Goal: Information Seeking & Learning: Learn about a topic

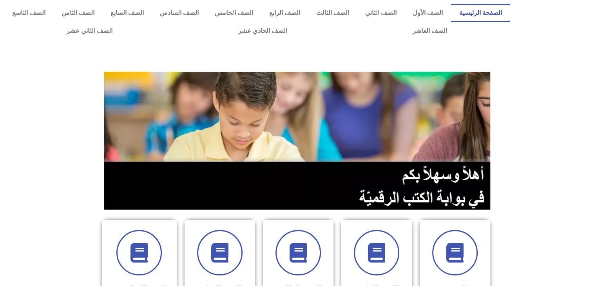
click at [344, 193] on img at bounding box center [298, 141] width 389 height 138
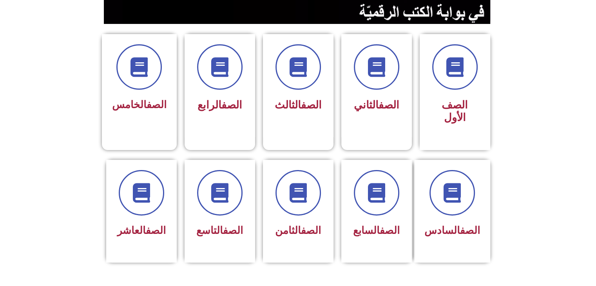
scroll to position [188, 0]
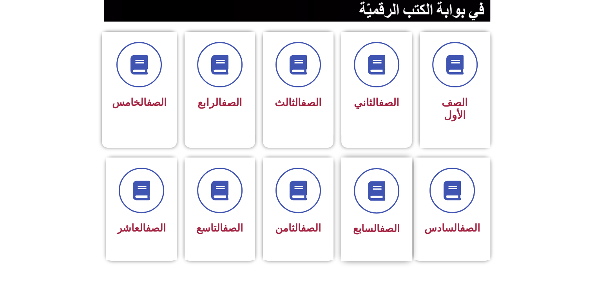
click at [377, 205] on div "الصف السابع" at bounding box center [376, 203] width 49 height 71
click at [354, 198] on div at bounding box center [376, 190] width 49 height 45
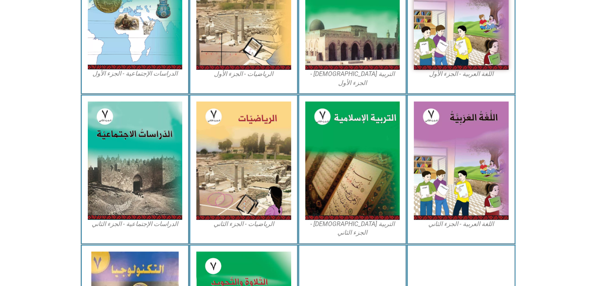
scroll to position [314, 0]
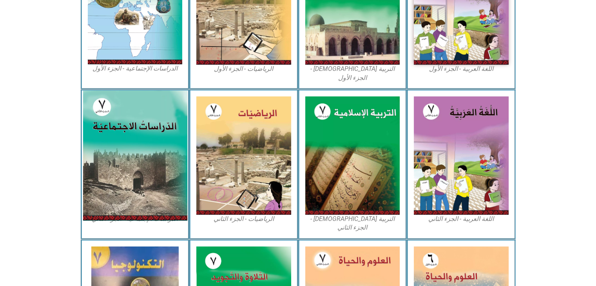
scroll to position [304, 0]
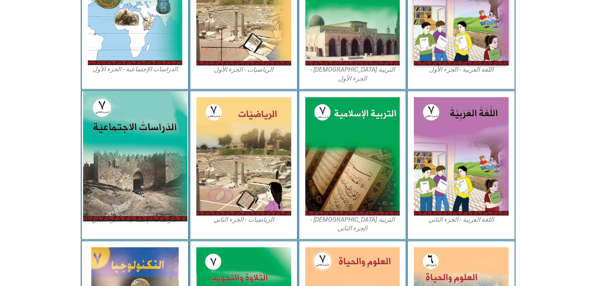
click at [136, 37] on img at bounding box center [135, 6] width 95 height 118
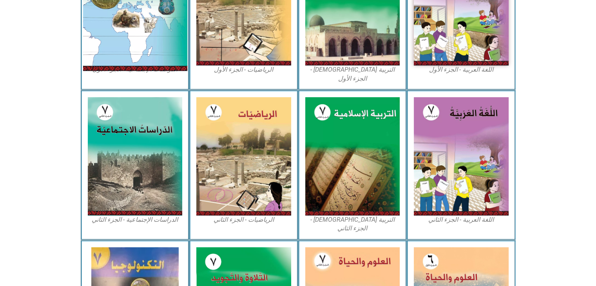
click at [136, 36] on img at bounding box center [135, 6] width 104 height 130
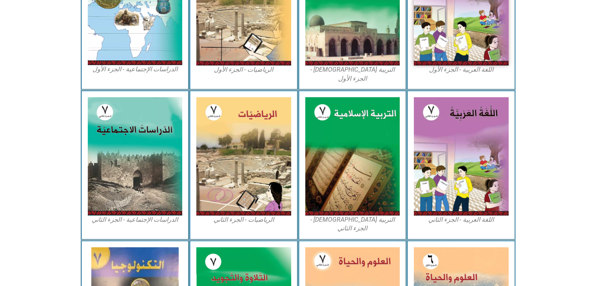
click at [109, 77] on div "الدراسات الإجتماعية - الجزء الأول​" at bounding box center [135, 15] width 109 height 150
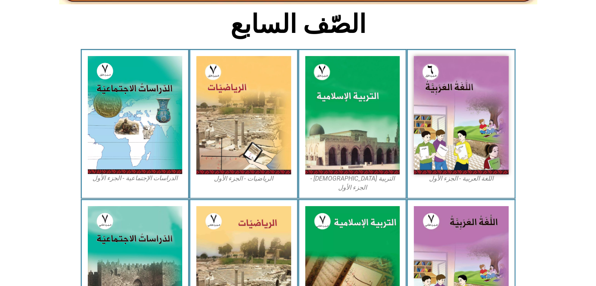
scroll to position [194, 0]
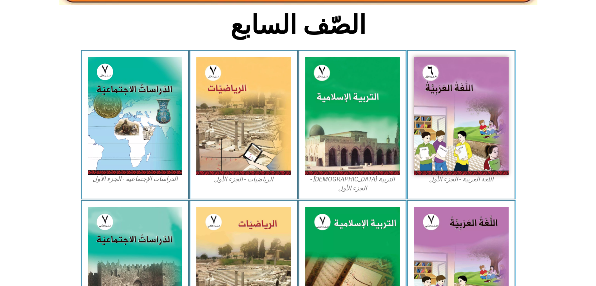
click at [120, 184] on div "الدراسات الإجتماعية - الجزء الأول​" at bounding box center [135, 125] width 109 height 150
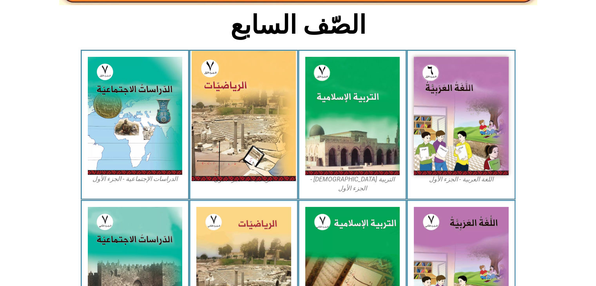
click at [221, 124] on img at bounding box center [244, 116] width 104 height 130
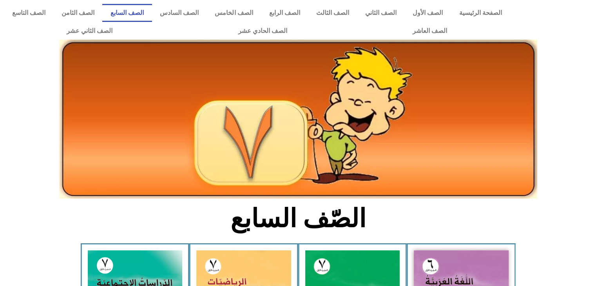
click at [285, 135] on img at bounding box center [298, 119] width 478 height 159
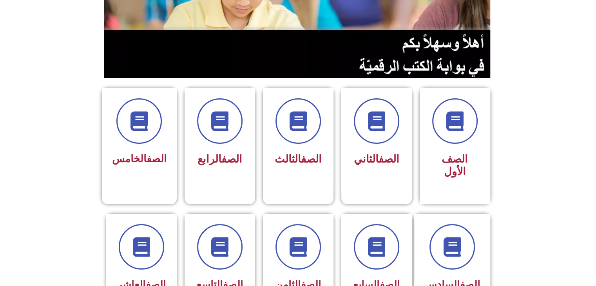
scroll to position [220, 0]
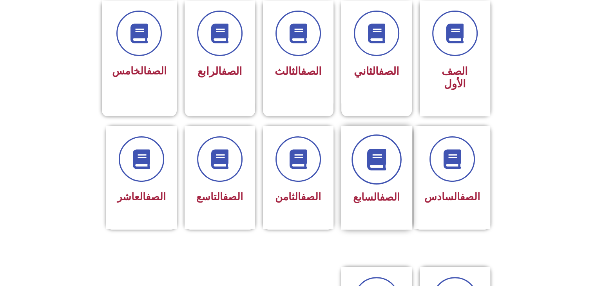
click at [376, 135] on span at bounding box center [377, 160] width 50 height 50
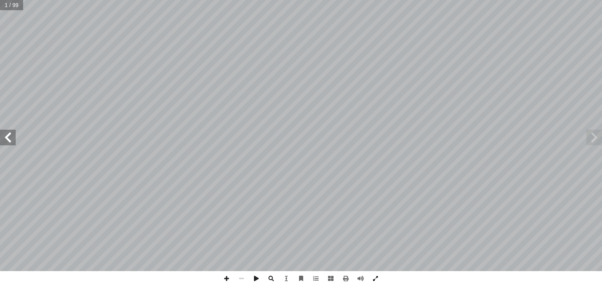
click at [376, 283] on span at bounding box center [375, 278] width 15 height 15
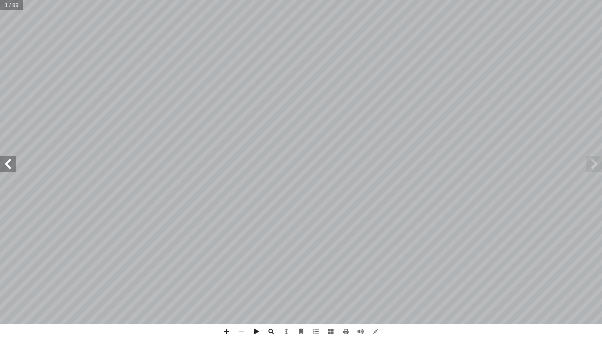
click at [7, 165] on span at bounding box center [8, 164] width 16 height 16
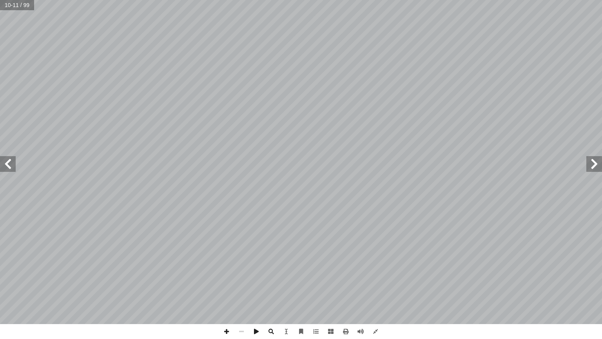
click at [7, 165] on span at bounding box center [8, 164] width 16 height 16
click at [595, 168] on span at bounding box center [595, 164] width 16 height 16
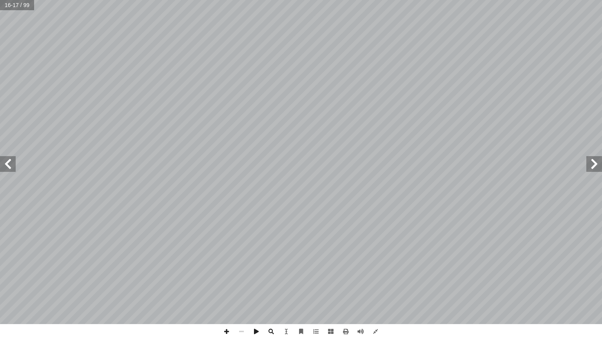
click at [595, 168] on span at bounding box center [595, 164] width 16 height 16
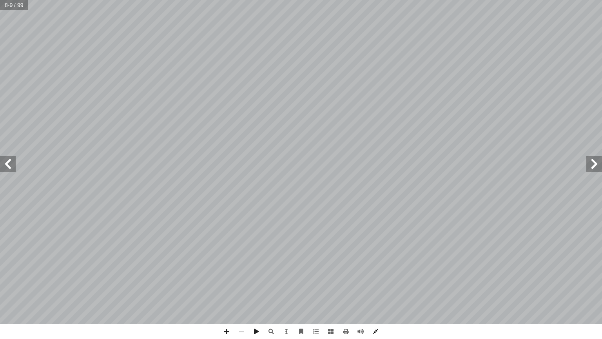
click at [372, 286] on span at bounding box center [375, 331] width 15 height 15
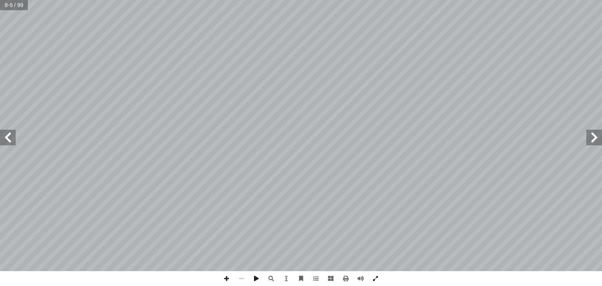
click at [373, 278] on span at bounding box center [375, 278] width 15 height 15
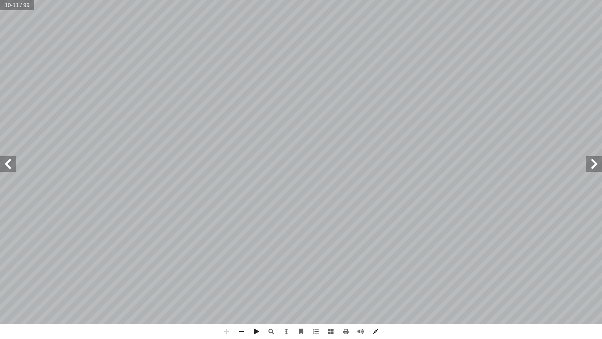
click at [374, 286] on span at bounding box center [375, 331] width 15 height 15
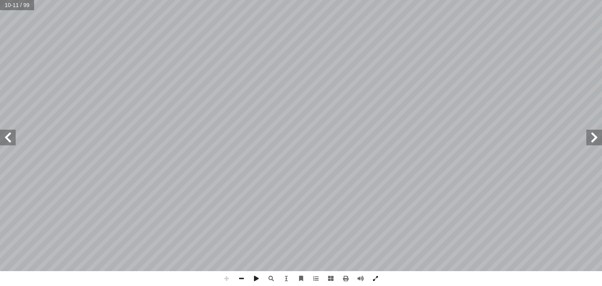
click at [373, 278] on span at bounding box center [375, 278] width 15 height 15
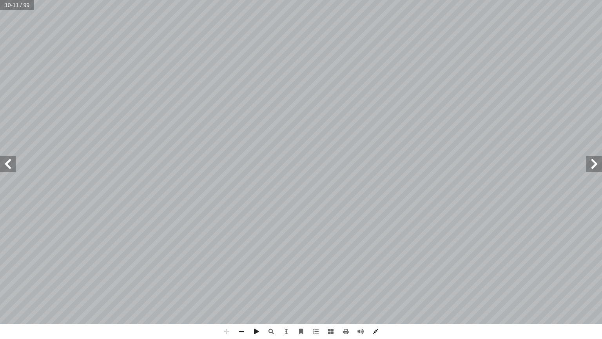
click at [373, 286] on span at bounding box center [375, 331] width 15 height 15
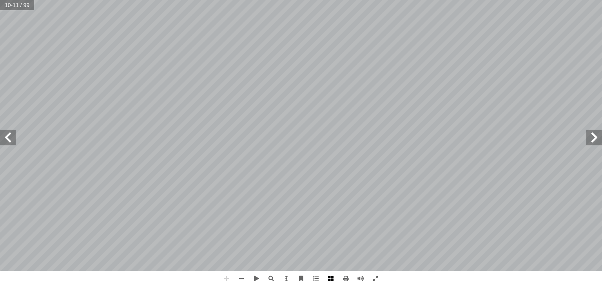
drag, startPoint x: 307, startPoint y: 285, endPoint x: 328, endPoint y: 274, distance: 24.0
click at [328, 274] on span at bounding box center [331, 278] width 15 height 15
click at [243, 279] on span at bounding box center [241, 278] width 15 height 15
click at [226, 280] on span at bounding box center [226, 278] width 15 height 15
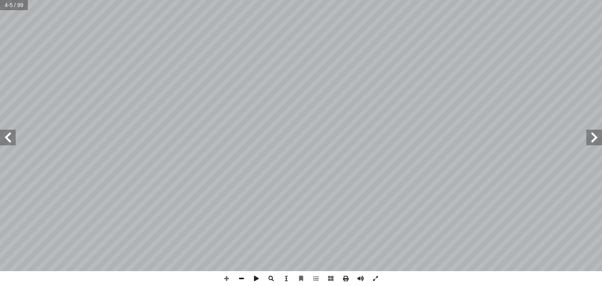
click at [238, 279] on span at bounding box center [241, 278] width 15 height 15
click at [7, 144] on span at bounding box center [8, 138] width 16 height 16
click at [229, 279] on span at bounding box center [226, 278] width 15 height 15
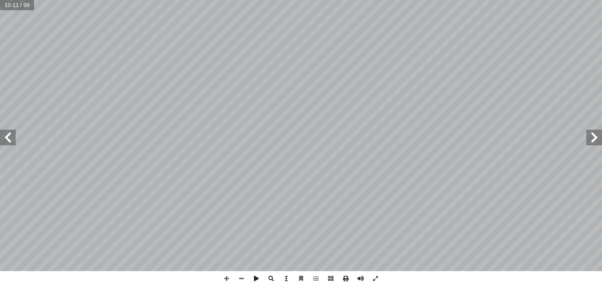
click at [592, 136] on span at bounding box center [595, 138] width 16 height 16
click at [13, 135] on span at bounding box center [8, 138] width 16 height 16
click at [227, 284] on span at bounding box center [226, 278] width 15 height 15
click at [5, 144] on span at bounding box center [8, 138] width 16 height 16
click at [587, 136] on span at bounding box center [595, 138] width 16 height 16
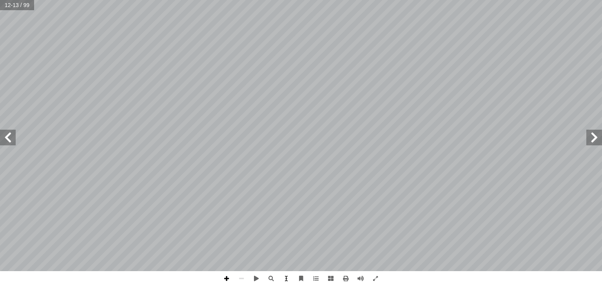
click at [227, 281] on span at bounding box center [226, 278] width 15 height 15
click at [8, 137] on span at bounding box center [8, 138] width 16 height 16
click at [12, 136] on span at bounding box center [8, 138] width 16 height 16
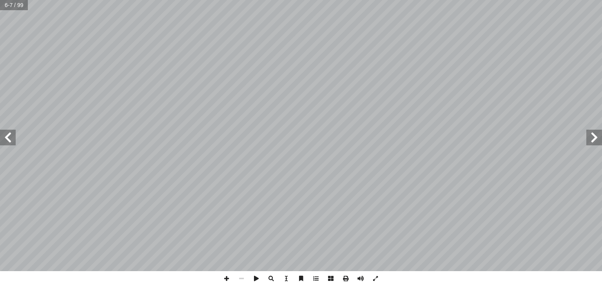
click at [9, 136] on span at bounding box center [8, 138] width 16 height 16
click at [240, 278] on span at bounding box center [241, 278] width 15 height 15
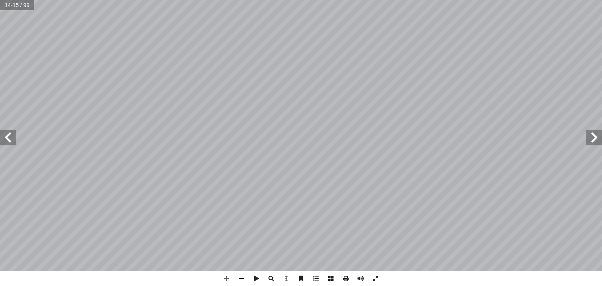
click at [240, 278] on span at bounding box center [241, 278] width 15 height 15
click at [598, 136] on span at bounding box center [595, 138] width 16 height 16
click at [6, 140] on span at bounding box center [8, 138] width 16 height 16
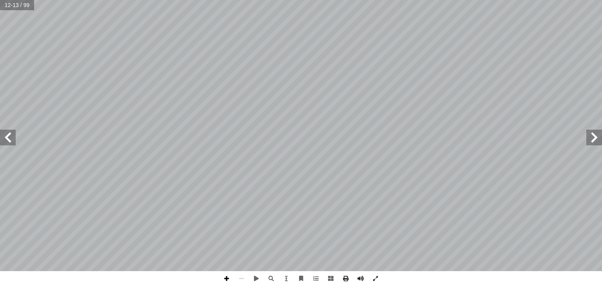
click at [225, 280] on span at bounding box center [226, 278] width 15 height 15
click at [13, 142] on span at bounding box center [8, 138] width 16 height 16
click at [227, 277] on span at bounding box center [226, 278] width 15 height 15
click at [242, 276] on span at bounding box center [241, 278] width 15 height 15
click at [223, 278] on span at bounding box center [226, 278] width 15 height 15
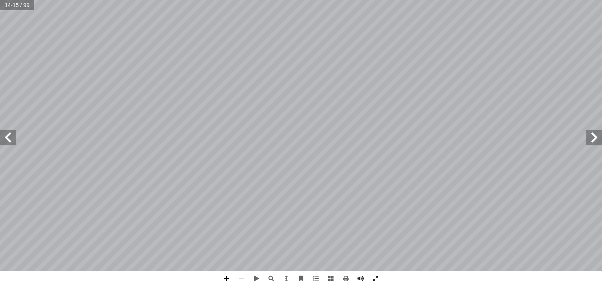
click at [228, 277] on span at bounding box center [226, 278] width 15 height 15
click at [598, 139] on span at bounding box center [595, 138] width 16 height 16
click at [4, 144] on span at bounding box center [8, 138] width 16 height 16
